Goal: Information Seeking & Learning: Learn about a topic

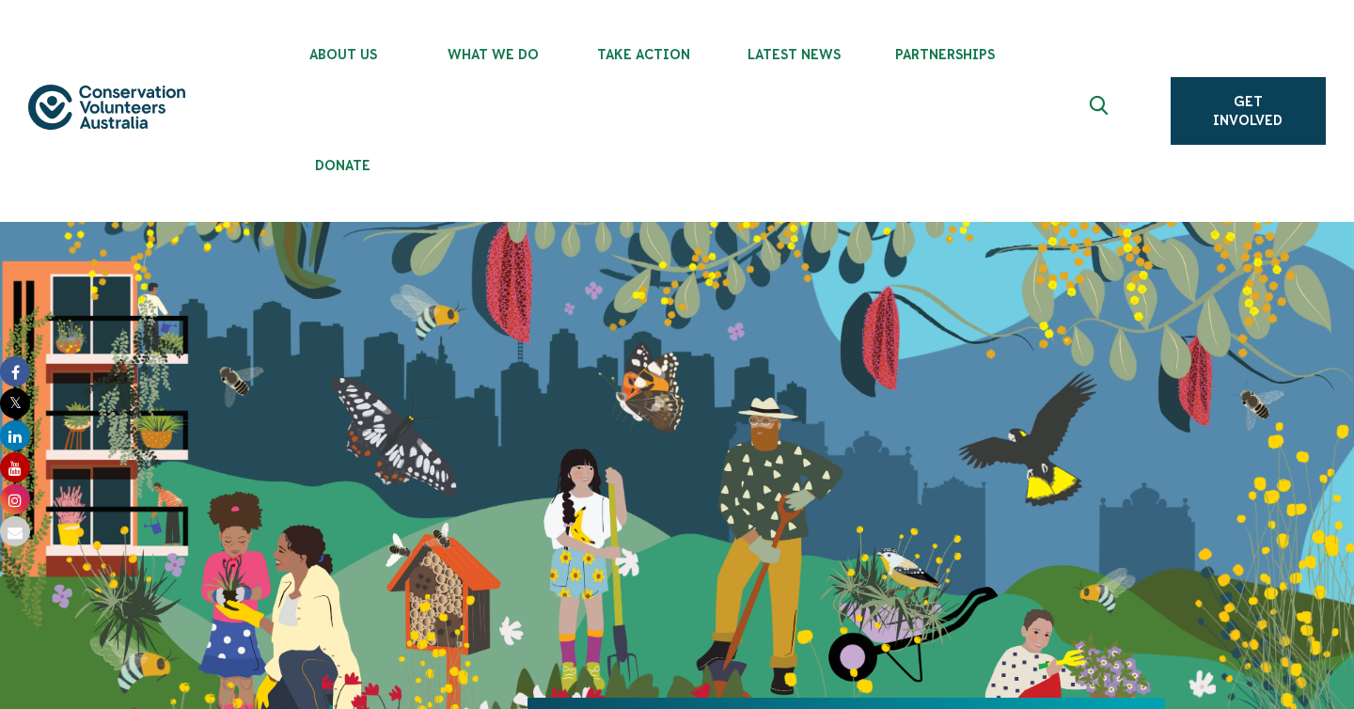
click at [17, 468] on icon at bounding box center [15, 467] width 30 height 30
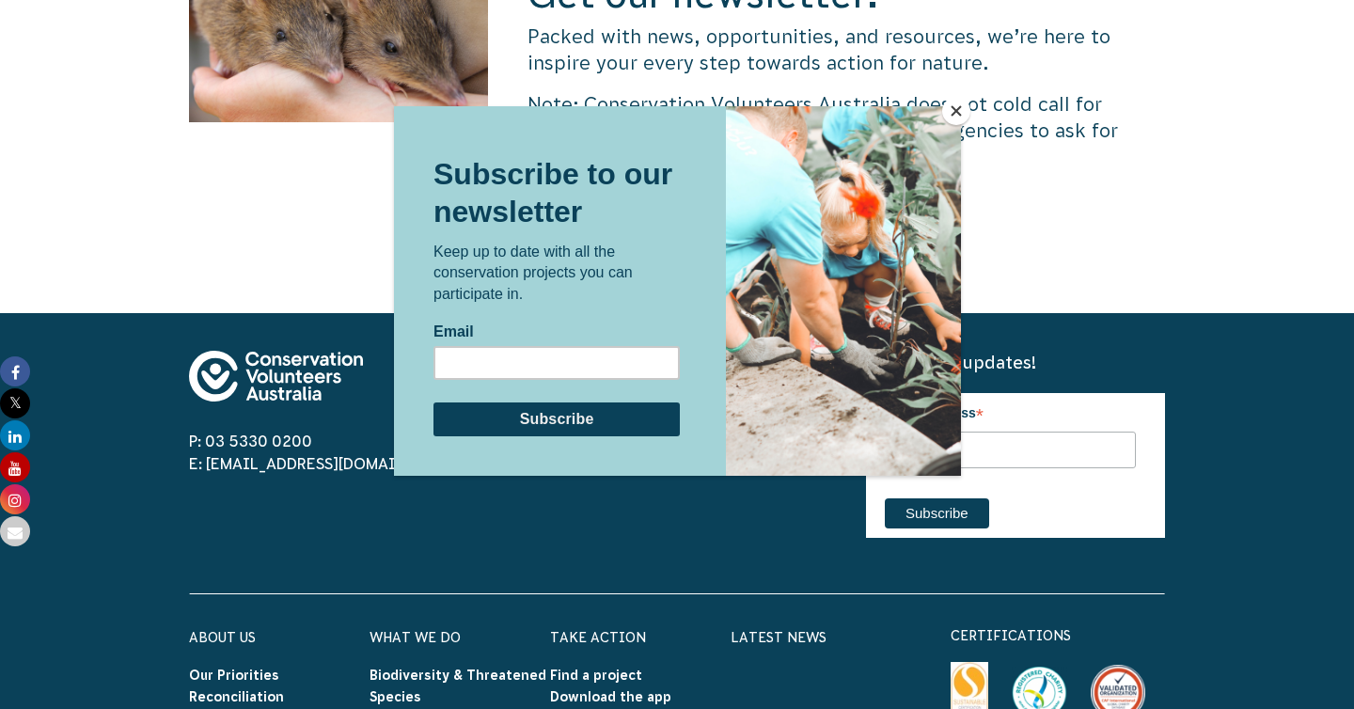
scroll to position [6452, 0]
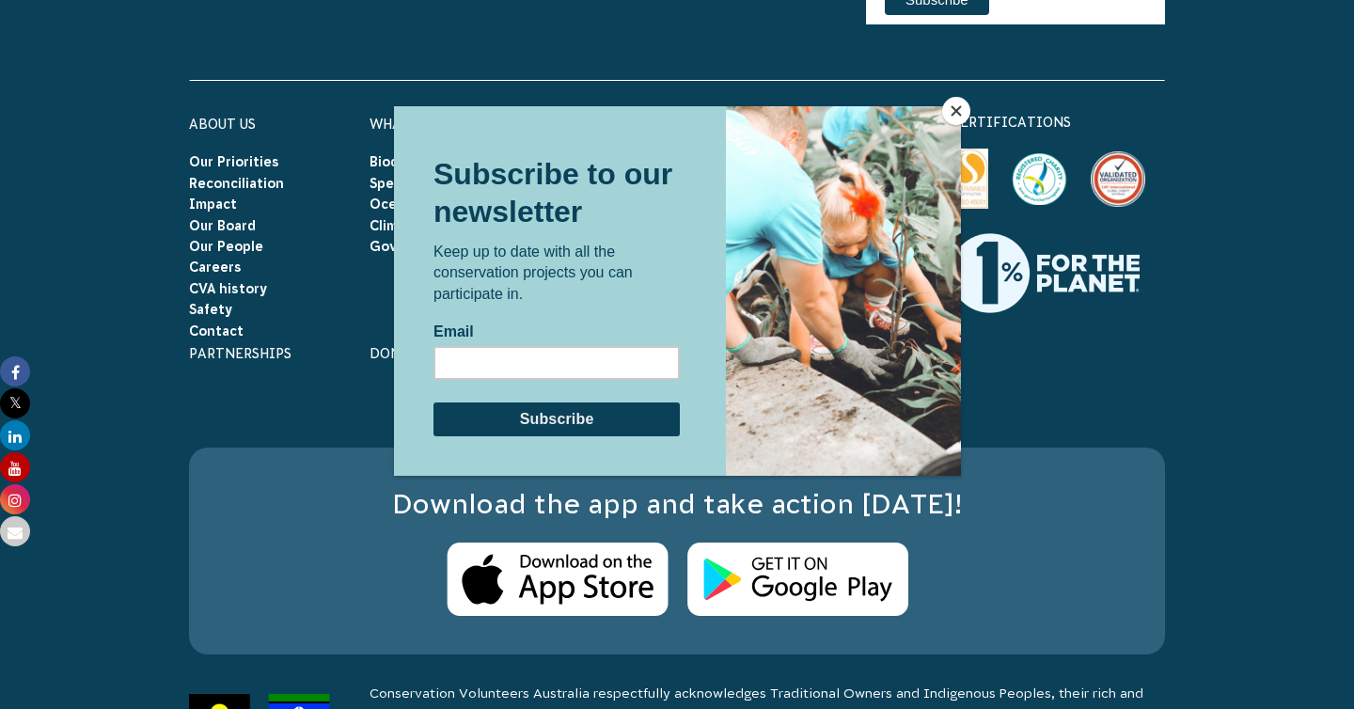
click at [140, 549] on div at bounding box center [677, 354] width 1354 height 709
click at [948, 111] on button "Close" at bounding box center [956, 111] width 28 height 28
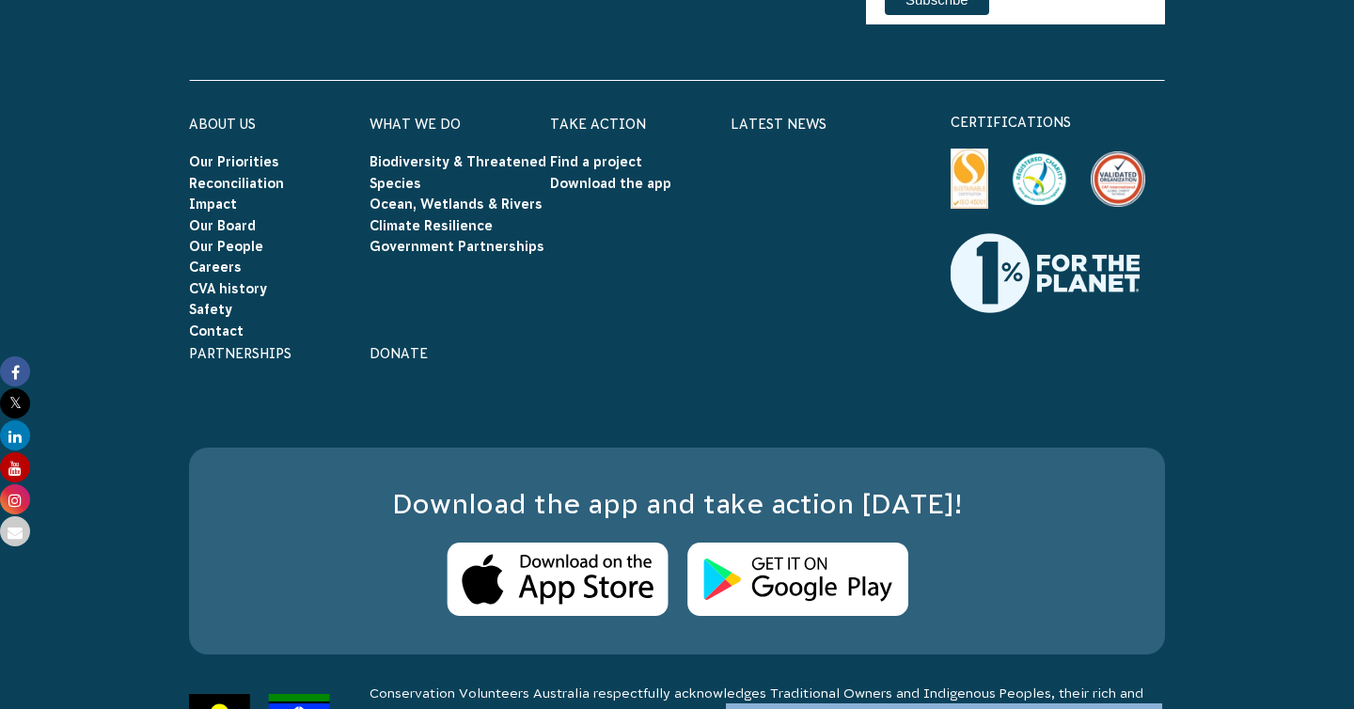
drag, startPoint x: 846, startPoint y: 665, endPoint x: 729, endPoint y: 641, distance: 119.8
click at [729, 682] on p "Conservation Volunteers Australia respectfully acknowledges Traditional Owners …" at bounding box center [766, 713] width 795 height 62
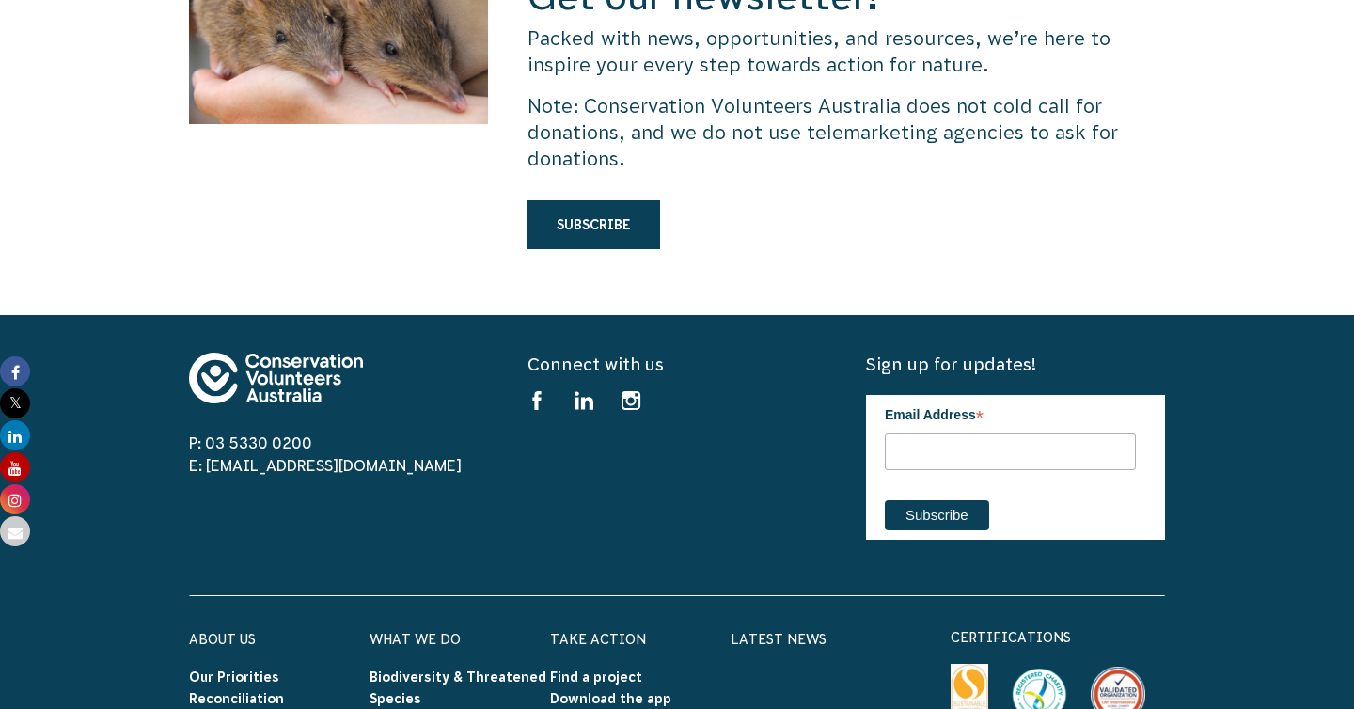
scroll to position [5935, 0]
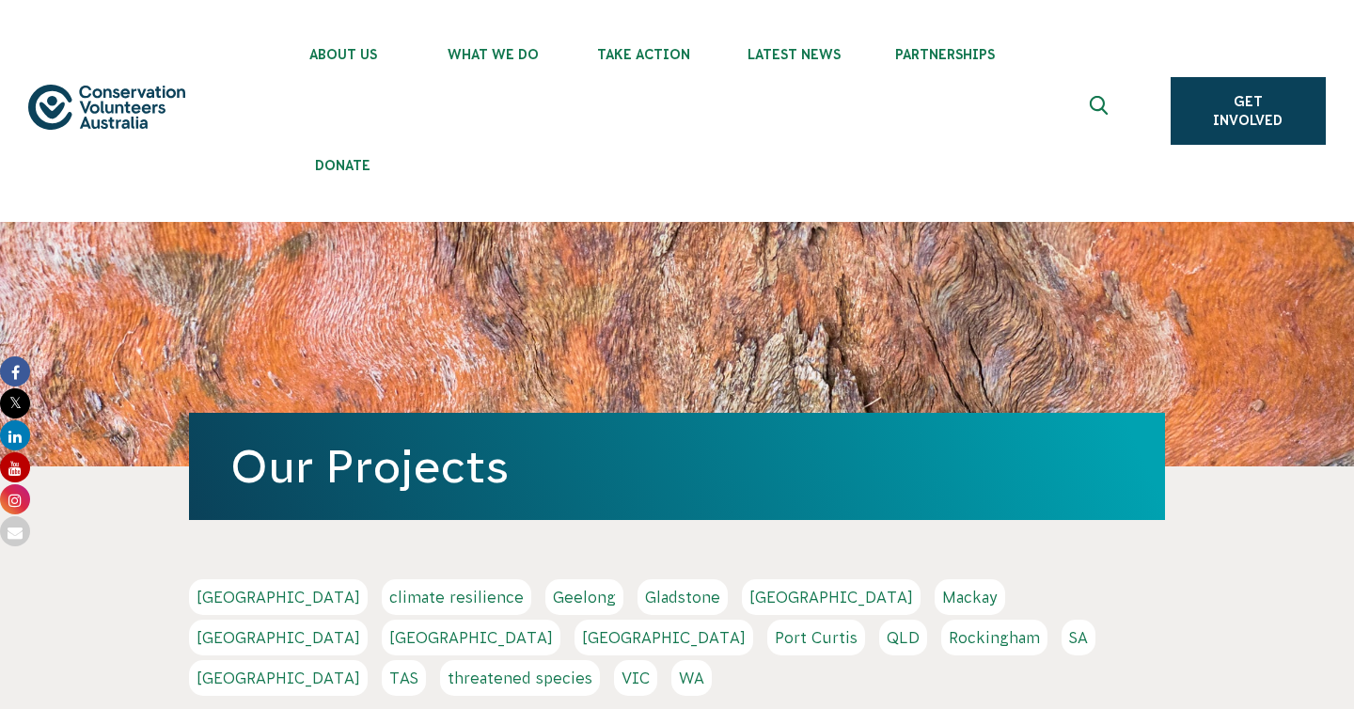
click at [1103, 108] on use "Expand search box" at bounding box center [1098, 105] width 18 height 19
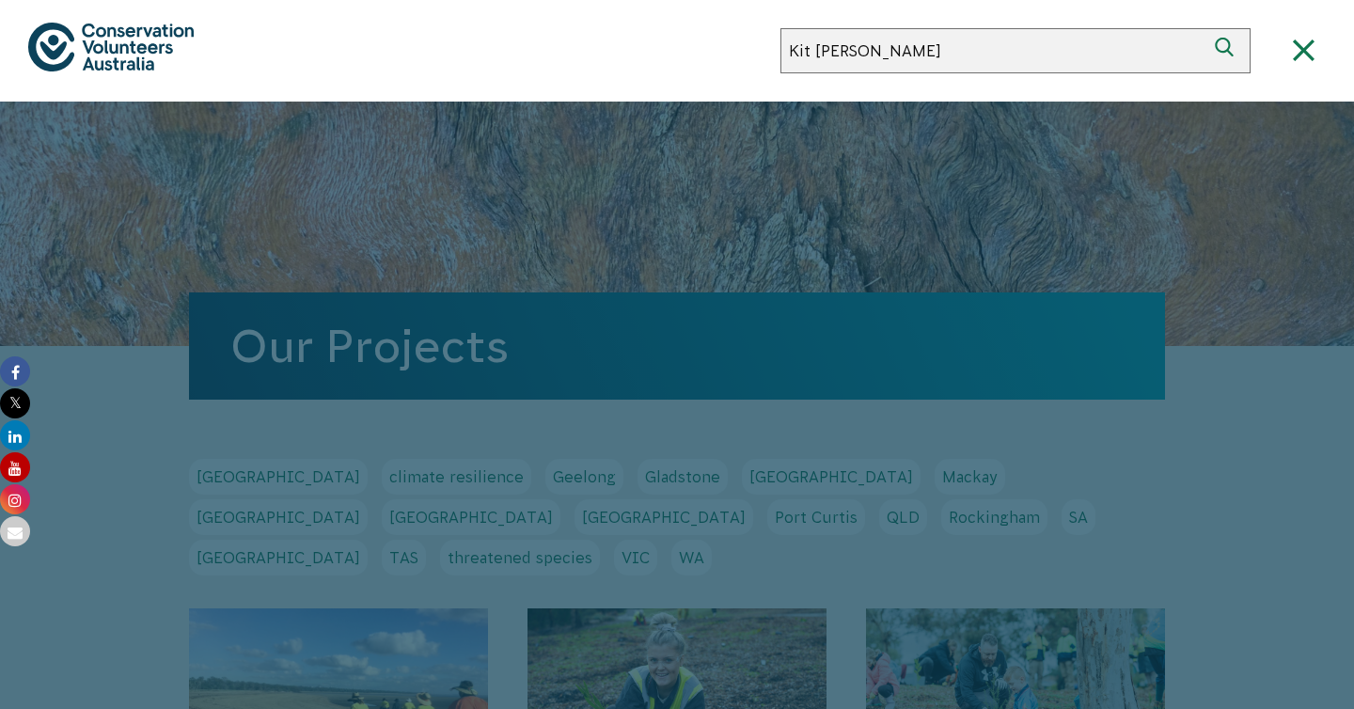
type input "Kit kline"
click at [1205, 28] on button "Search" at bounding box center [1227, 50] width 45 height 45
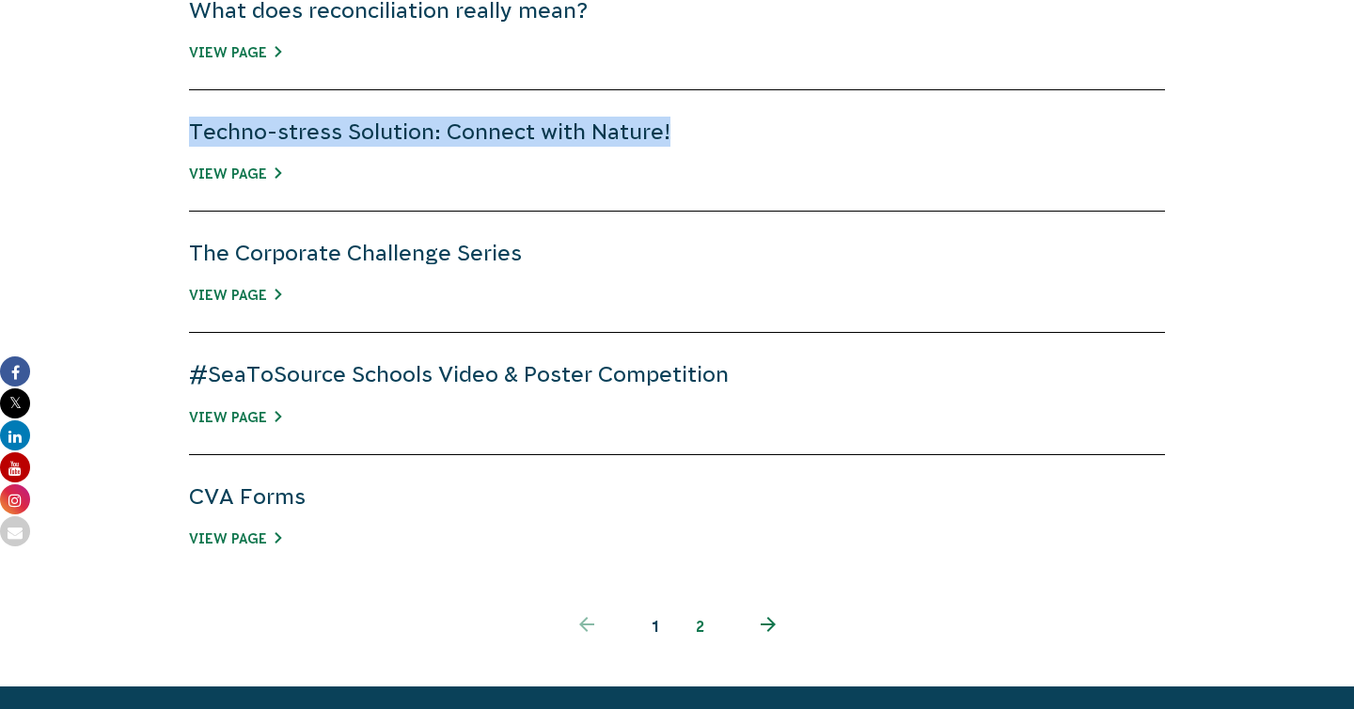
scroll to position [1345, 0]
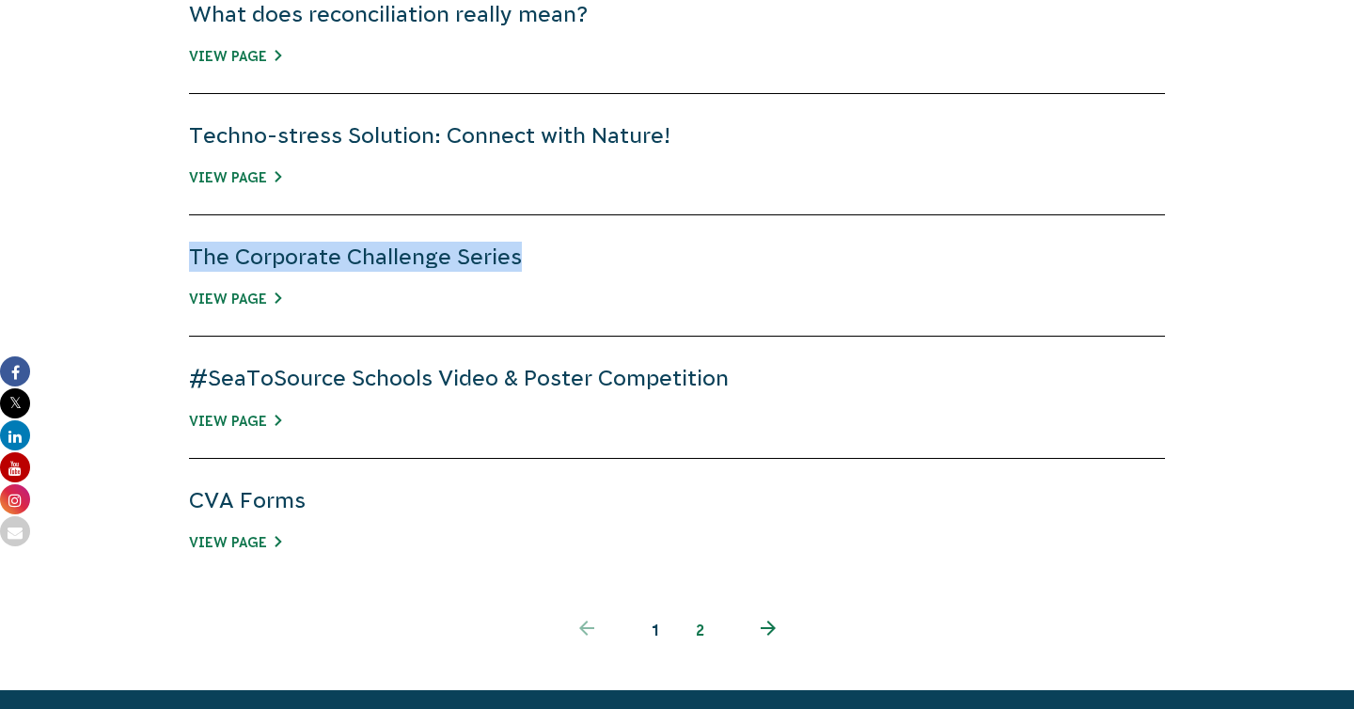
click at [699, 632] on link "2" at bounding box center [699, 629] width 45 height 45
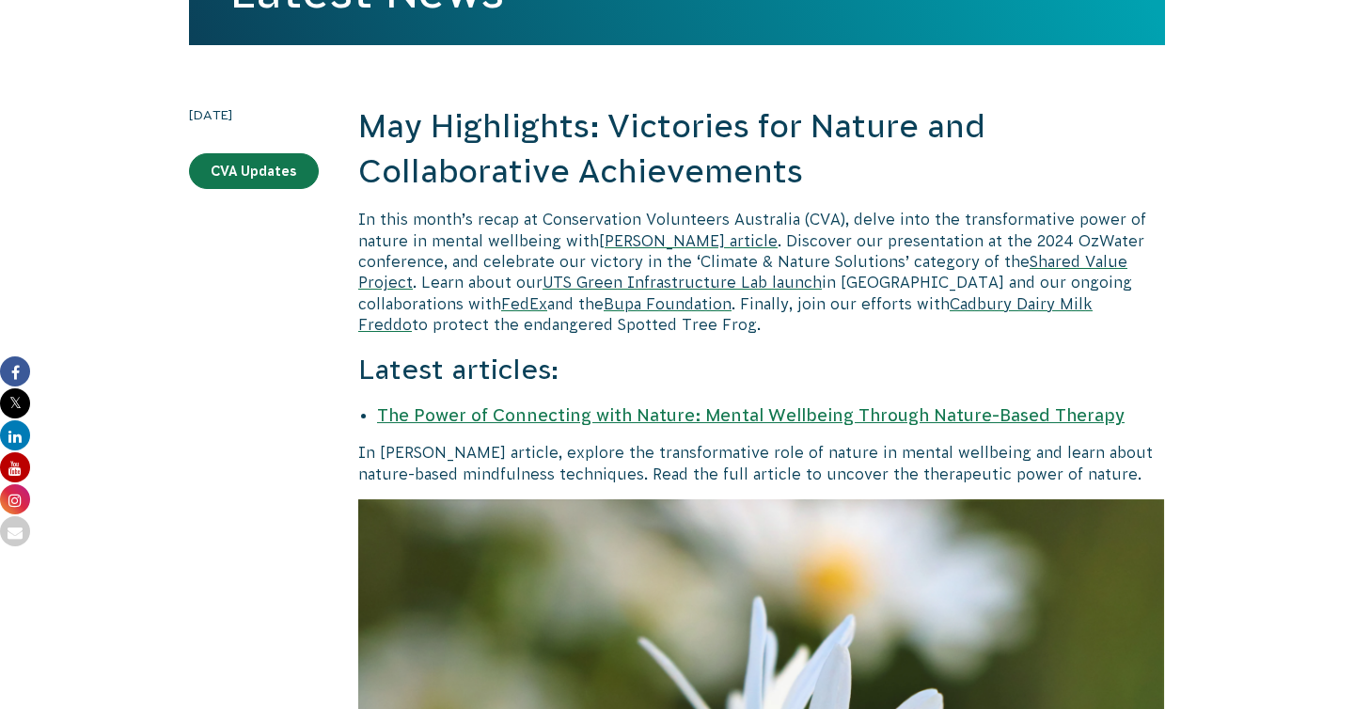
scroll to position [471, 0]
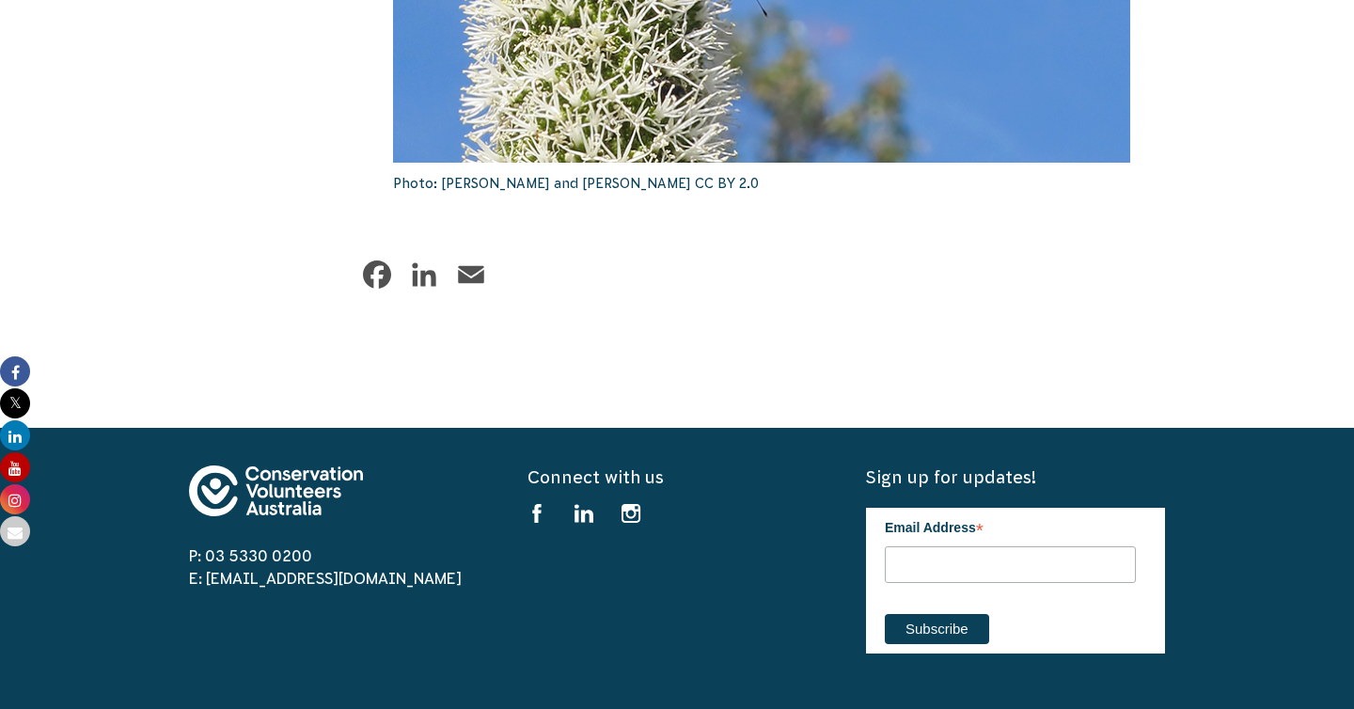
scroll to position [7743, 0]
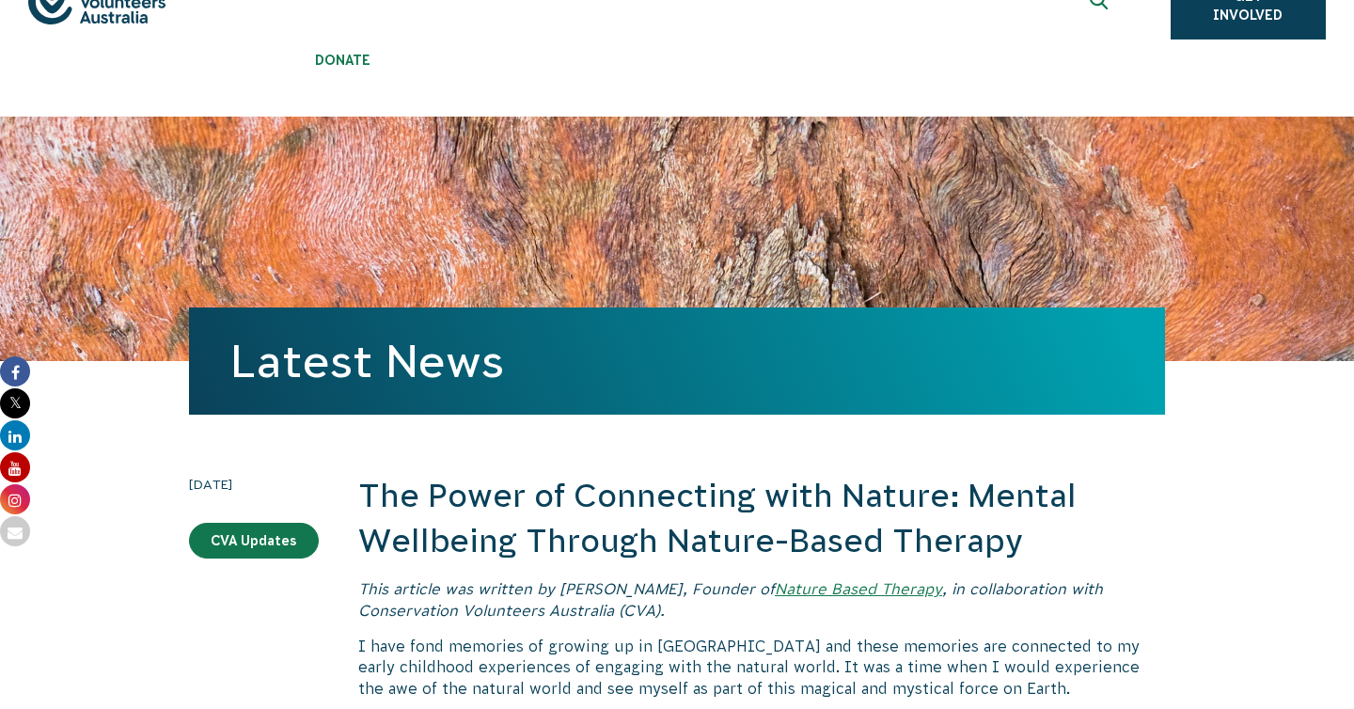
scroll to position [99, 0]
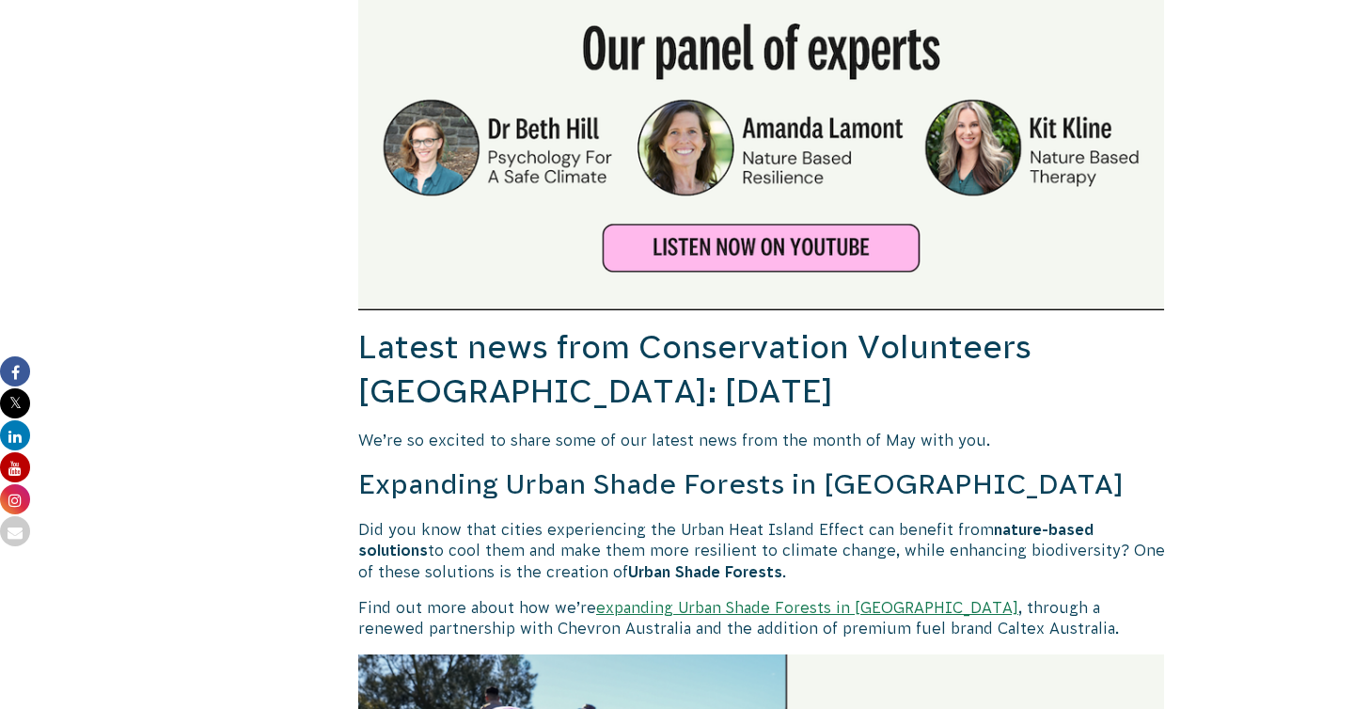
scroll to position [1210, 0]
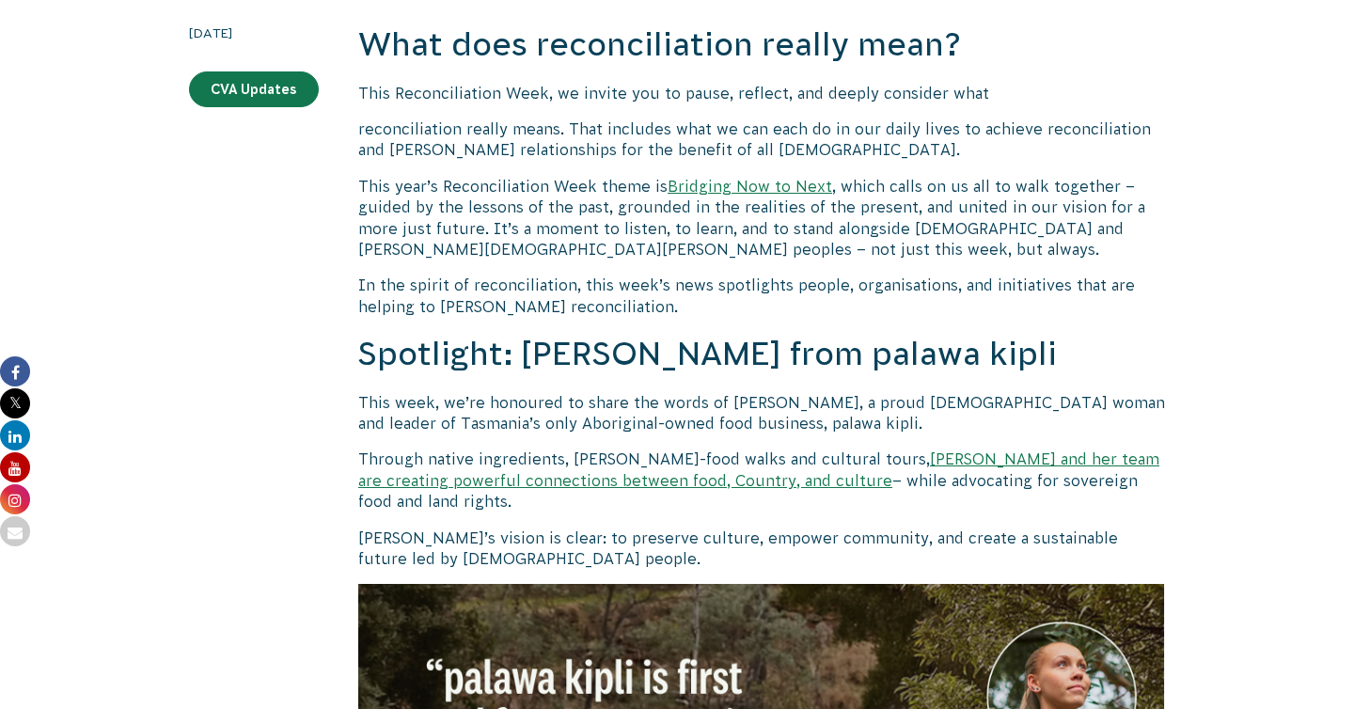
scroll to position [3014, 0]
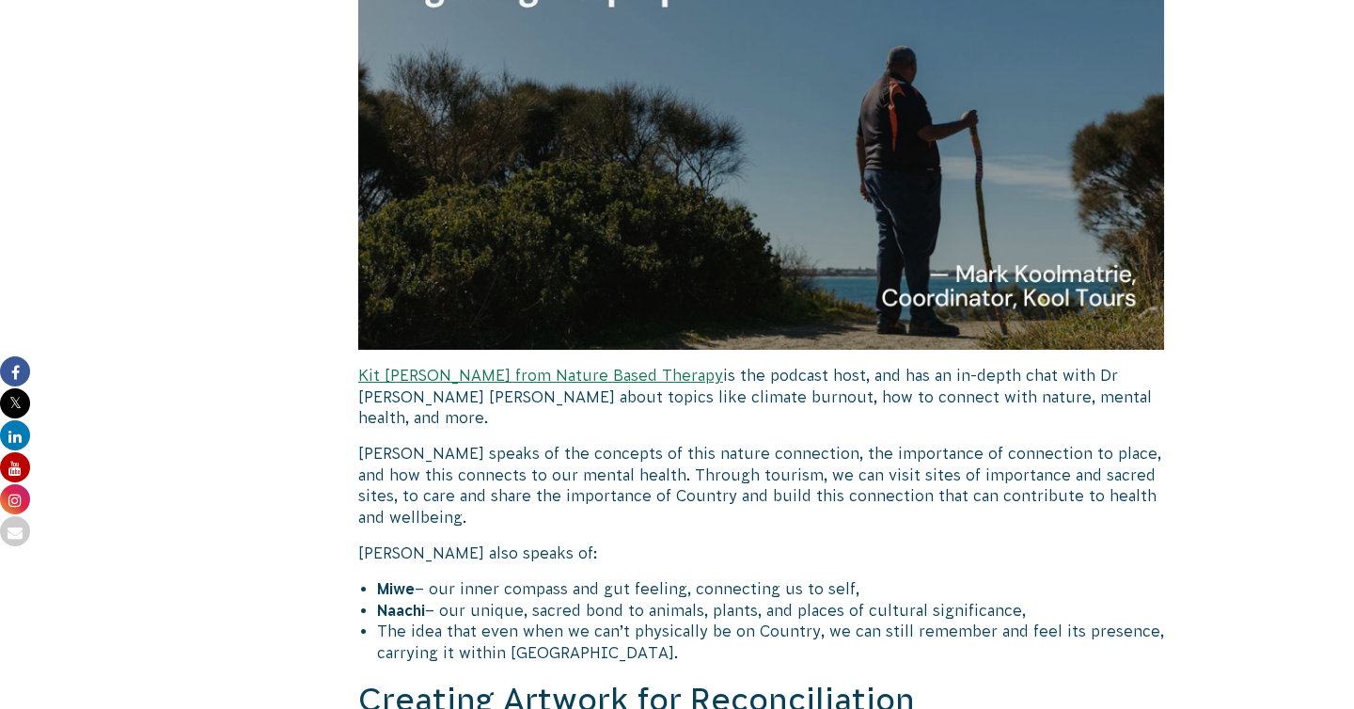
click at [782, 443] on p "[PERSON_NAME] speaks of the concepts of this nature connection, the importance …" at bounding box center [761, 485] width 807 height 85
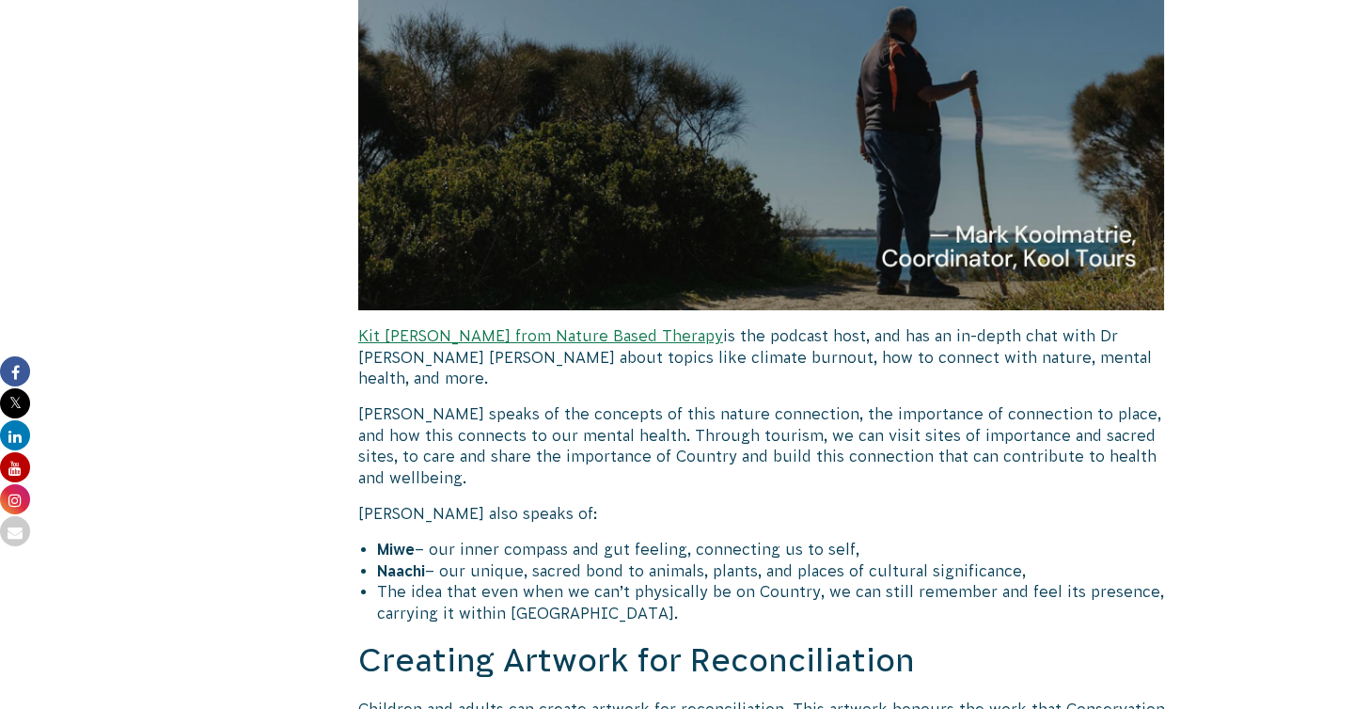
scroll to position [3068, 0]
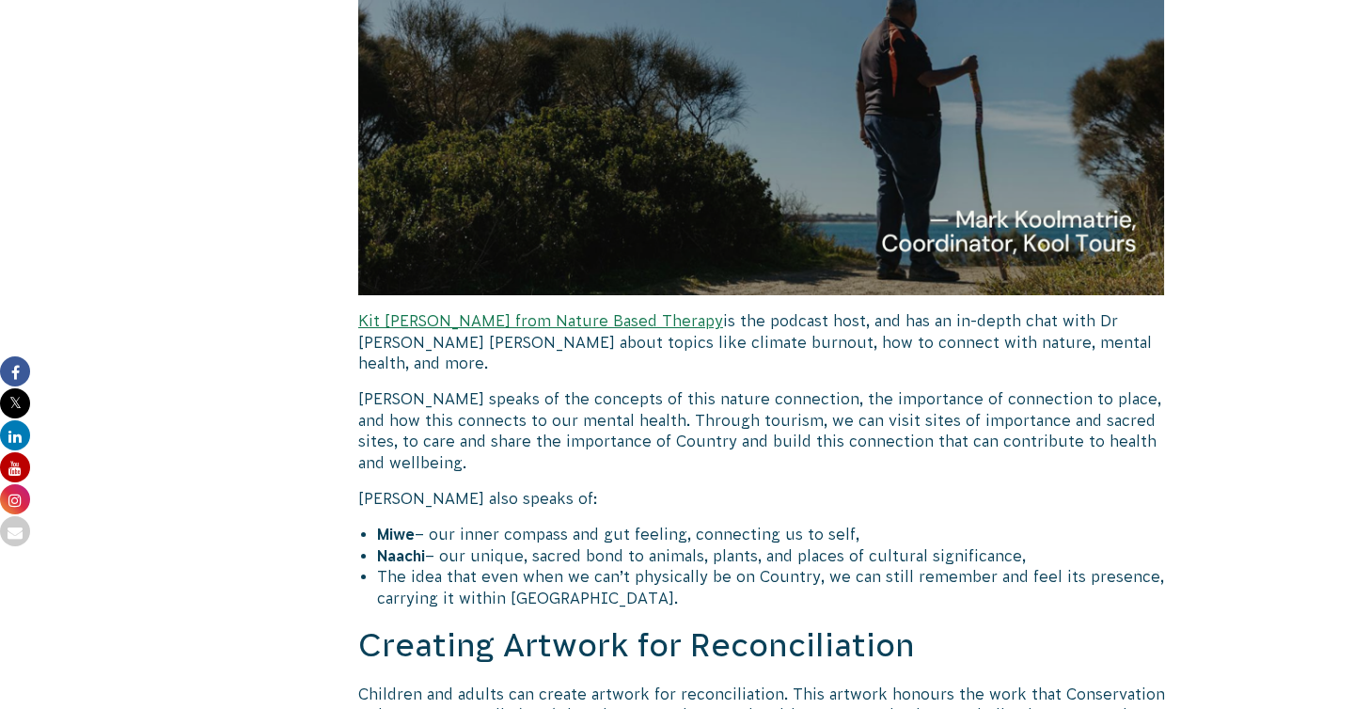
click at [762, 388] on p "Mark speaks of the concepts of this nature connection, the importance of connec…" at bounding box center [761, 430] width 807 height 85
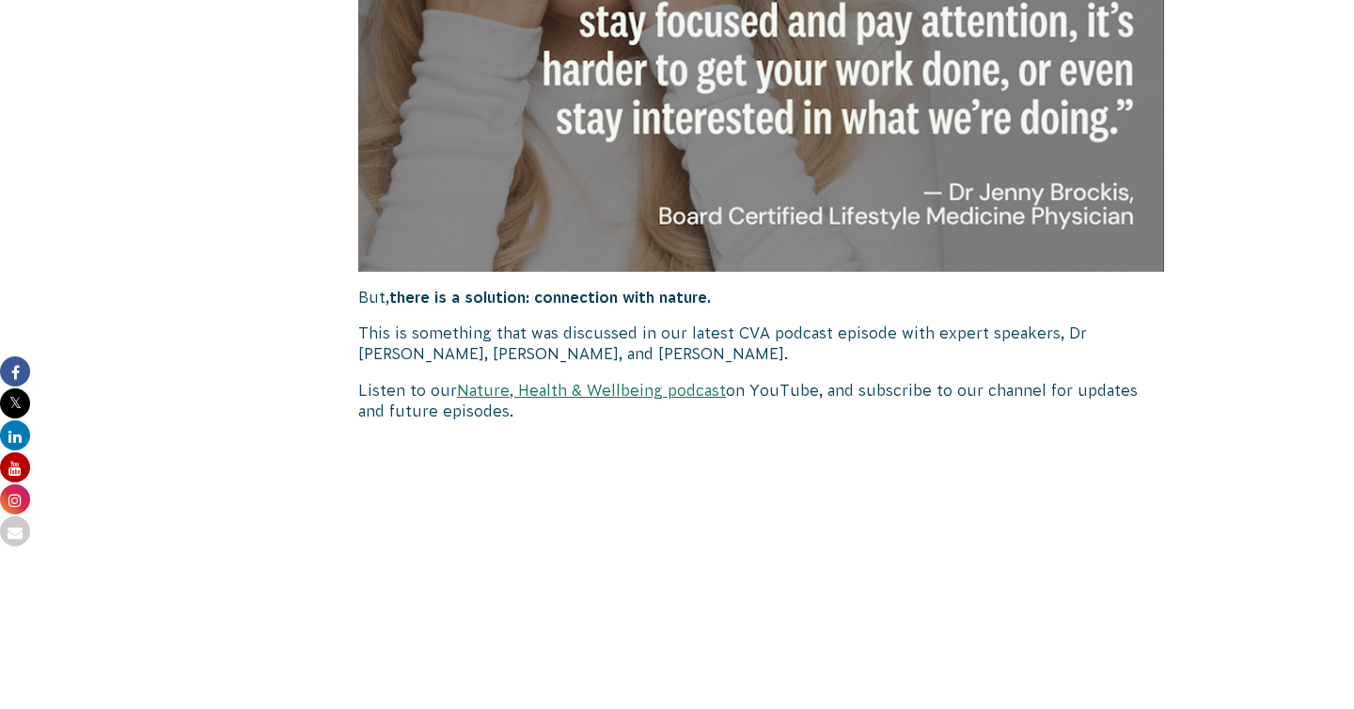
scroll to position [3417, 0]
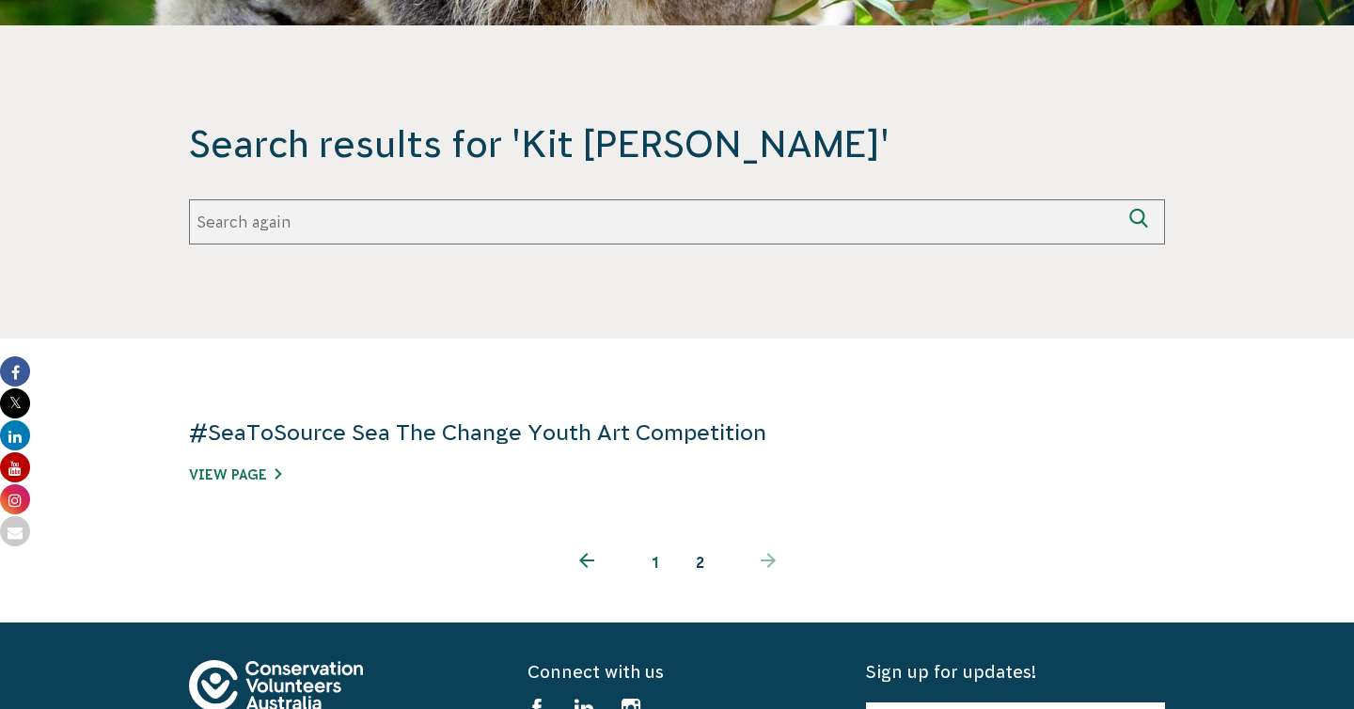
scroll to position [447, 0]
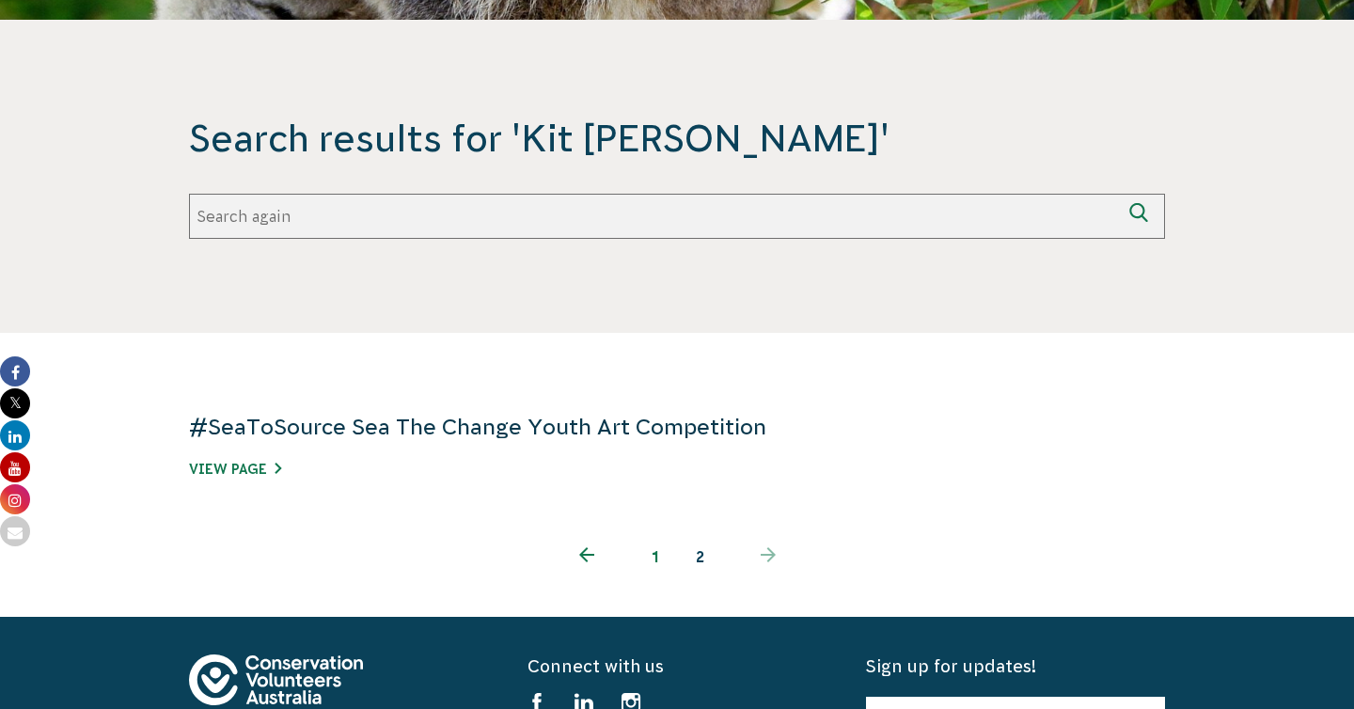
click at [406, 422] on link "#SeaToSource Sea The Change Youth Art Competition" at bounding box center [477, 427] width 577 height 24
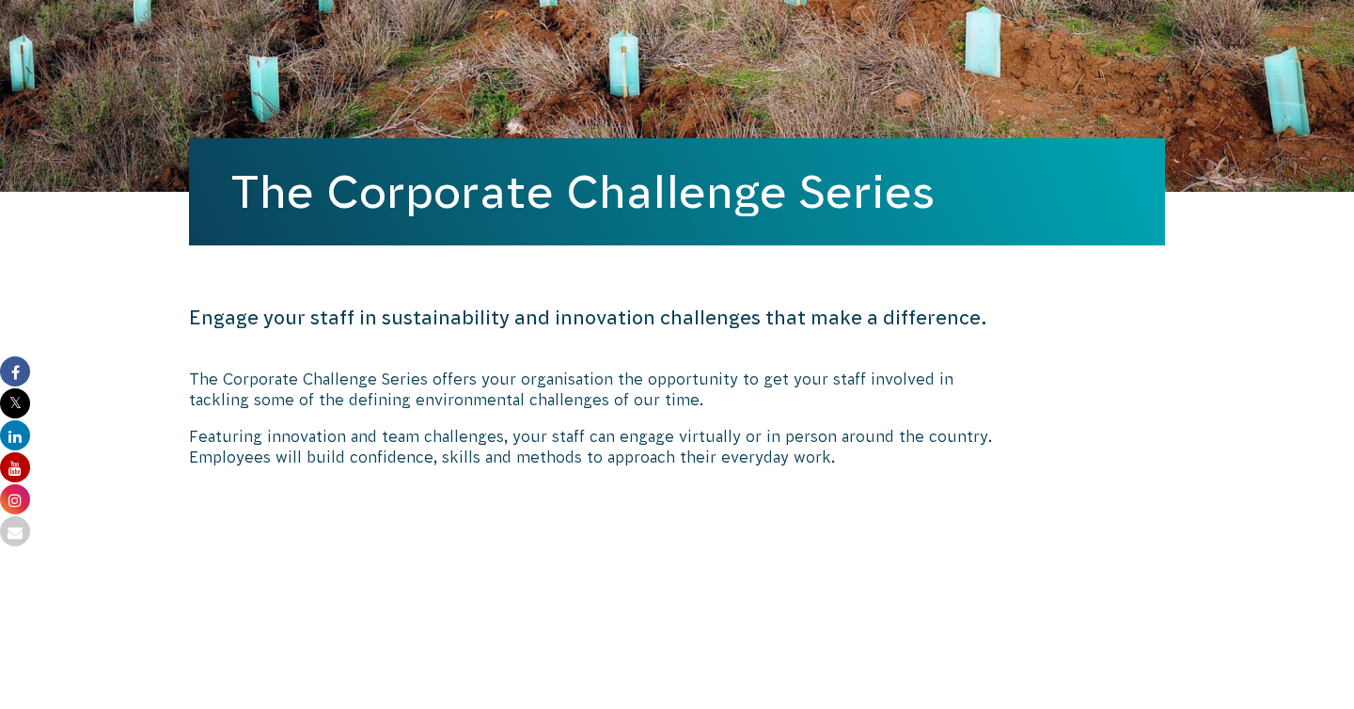
scroll to position [5478, 0]
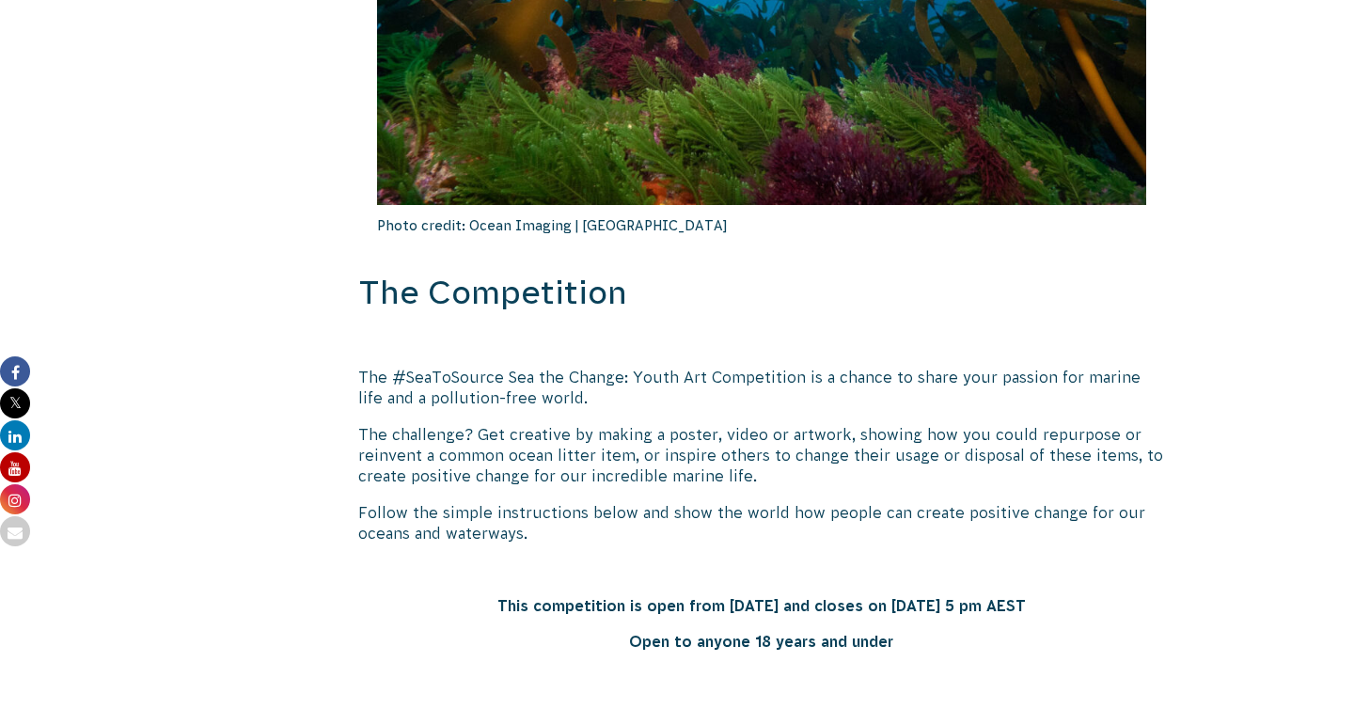
scroll to position [6544, 0]
